Goal: Information Seeking & Learning: Learn about a topic

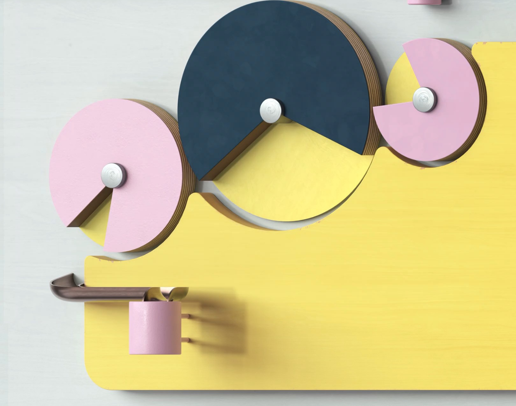
scroll to position [2377, 0]
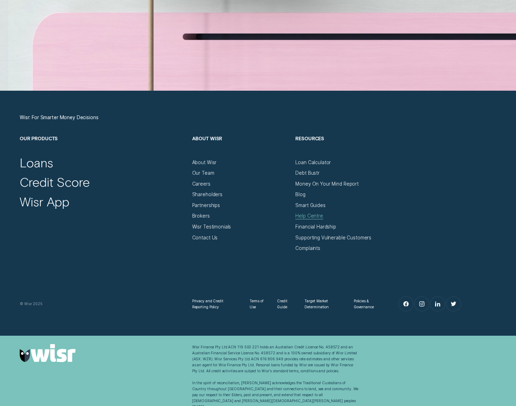
click at [307, 214] on div "Help Centre" at bounding box center [309, 216] width 28 height 6
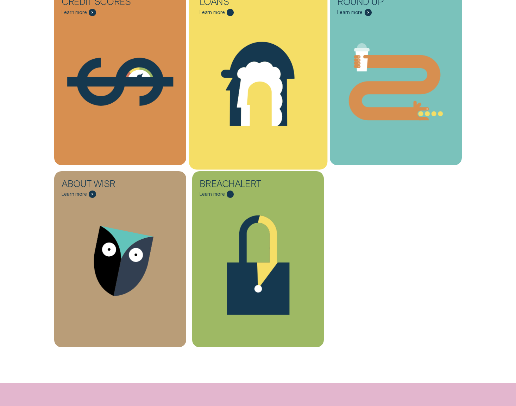
scroll to position [223, 0]
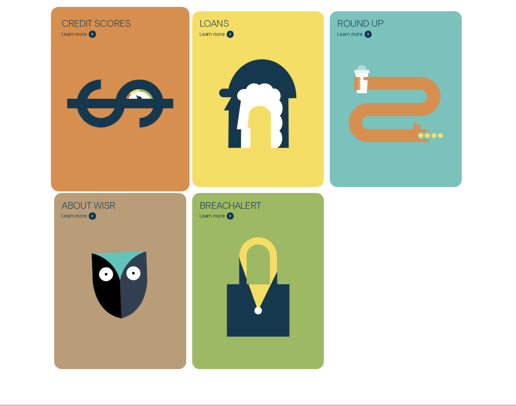
click at [139, 101] on icon "Credit Scores - Learn more" at bounding box center [120, 103] width 106 height 9
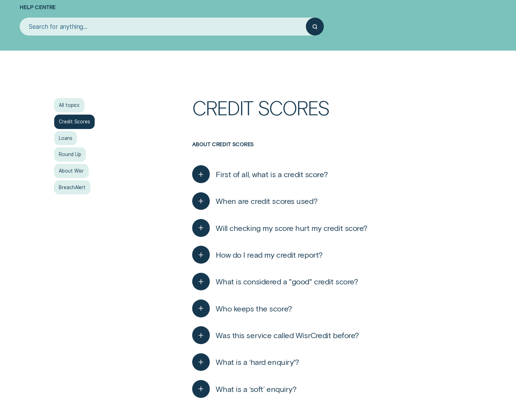
scroll to position [75, 0]
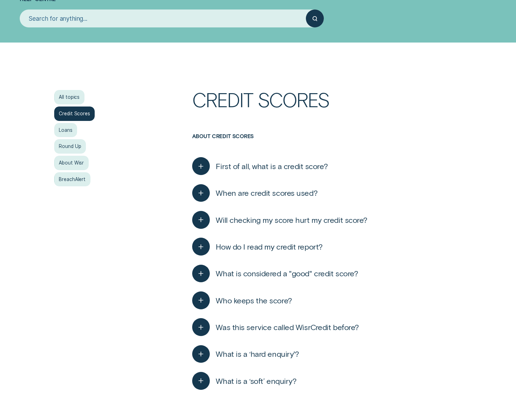
click at [247, 168] on span "First of all, what is a credit score?" at bounding box center [272, 166] width 112 height 10
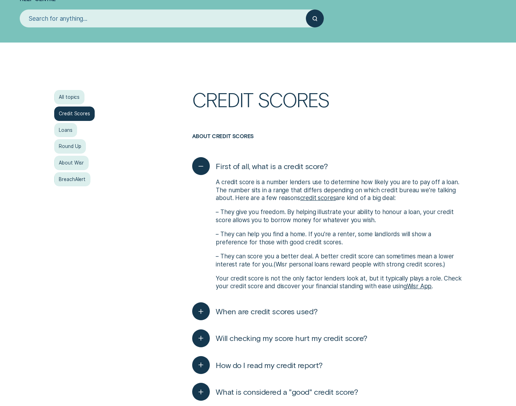
scroll to position [183, 0]
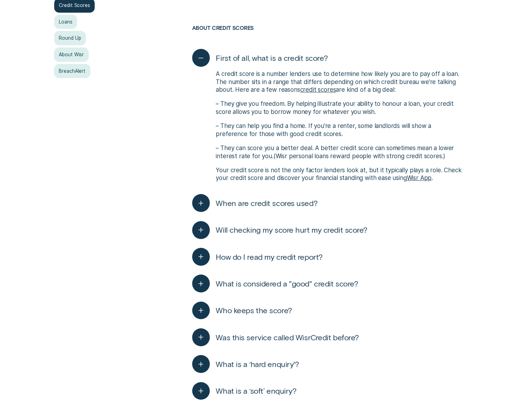
click at [242, 201] on span "When are credit scores used?" at bounding box center [267, 203] width 102 height 10
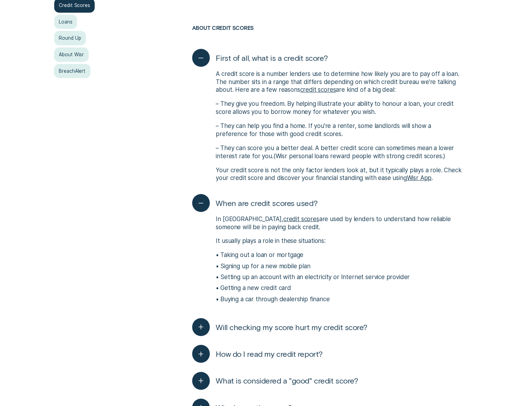
scroll to position [0, 0]
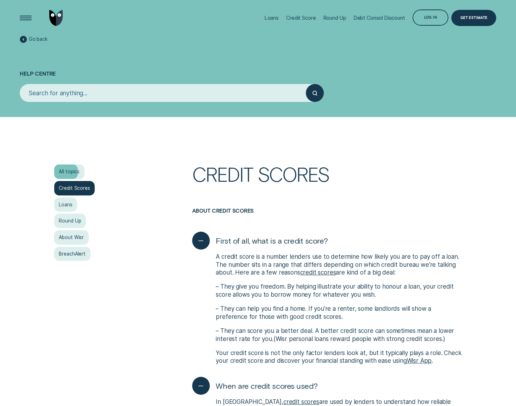
click at [59, 167] on div "All topics" at bounding box center [69, 172] width 30 height 14
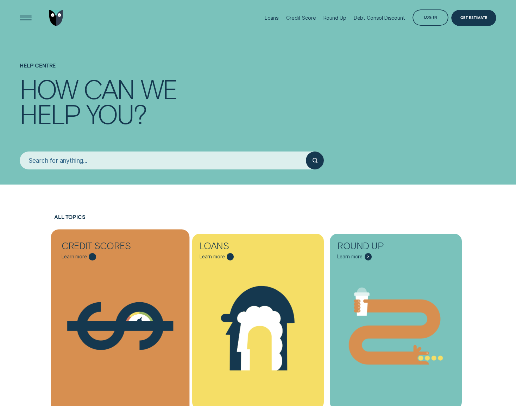
click at [140, 304] on icon "Credit Scores - Learn more" at bounding box center [120, 326] width 87 height 48
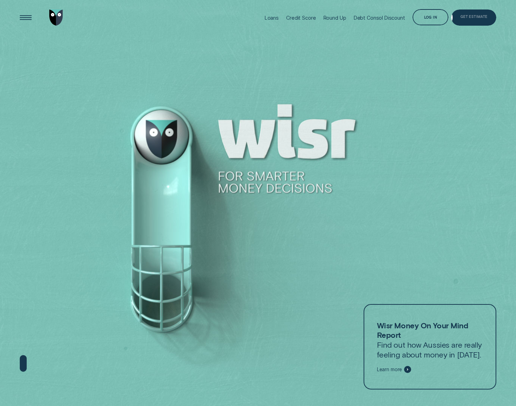
click at [471, 20] on div "Get Estimate" at bounding box center [473, 17] width 45 height 16
